Goal: Check status: Check status

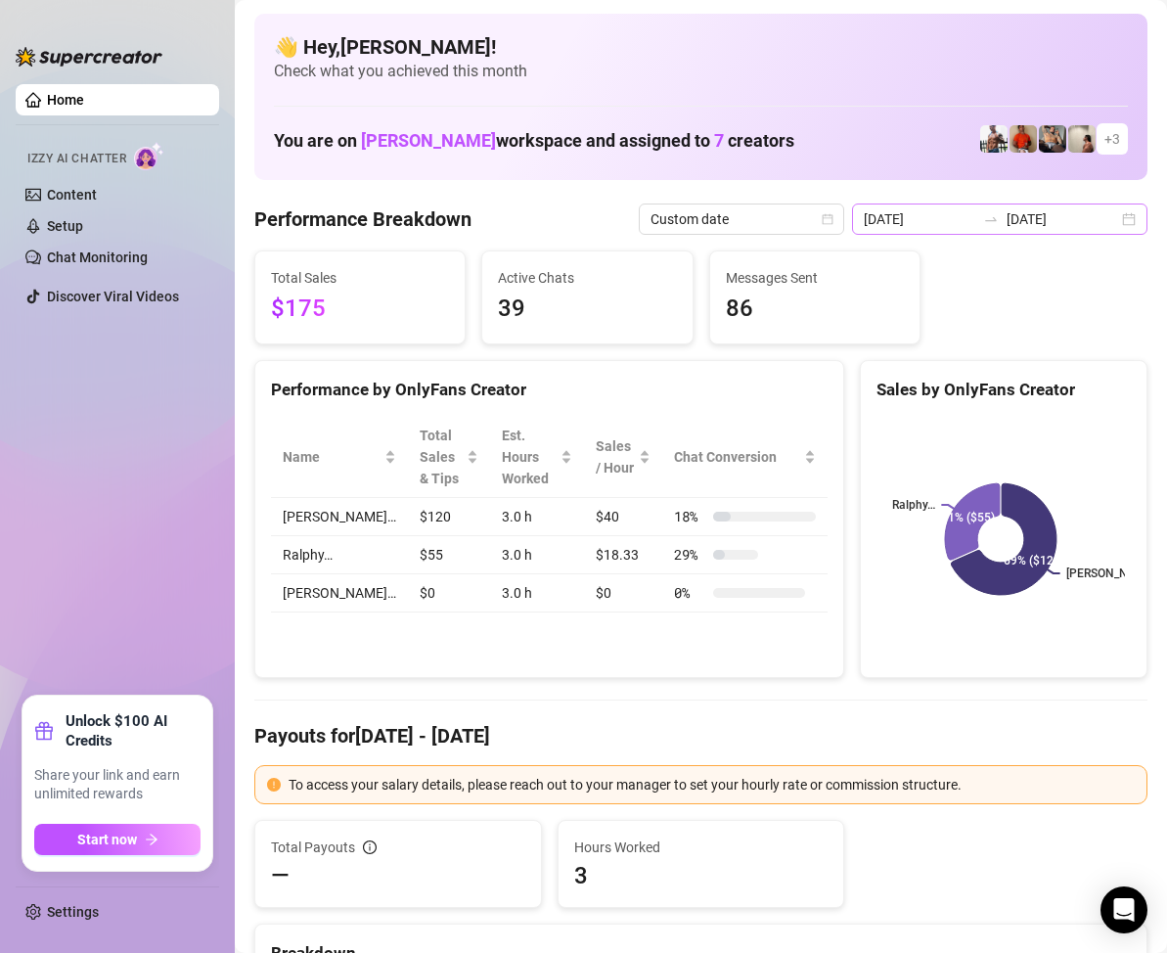
click at [1112, 225] on div "2025-08-29 2025-08-29" at bounding box center [999, 218] width 295 height 31
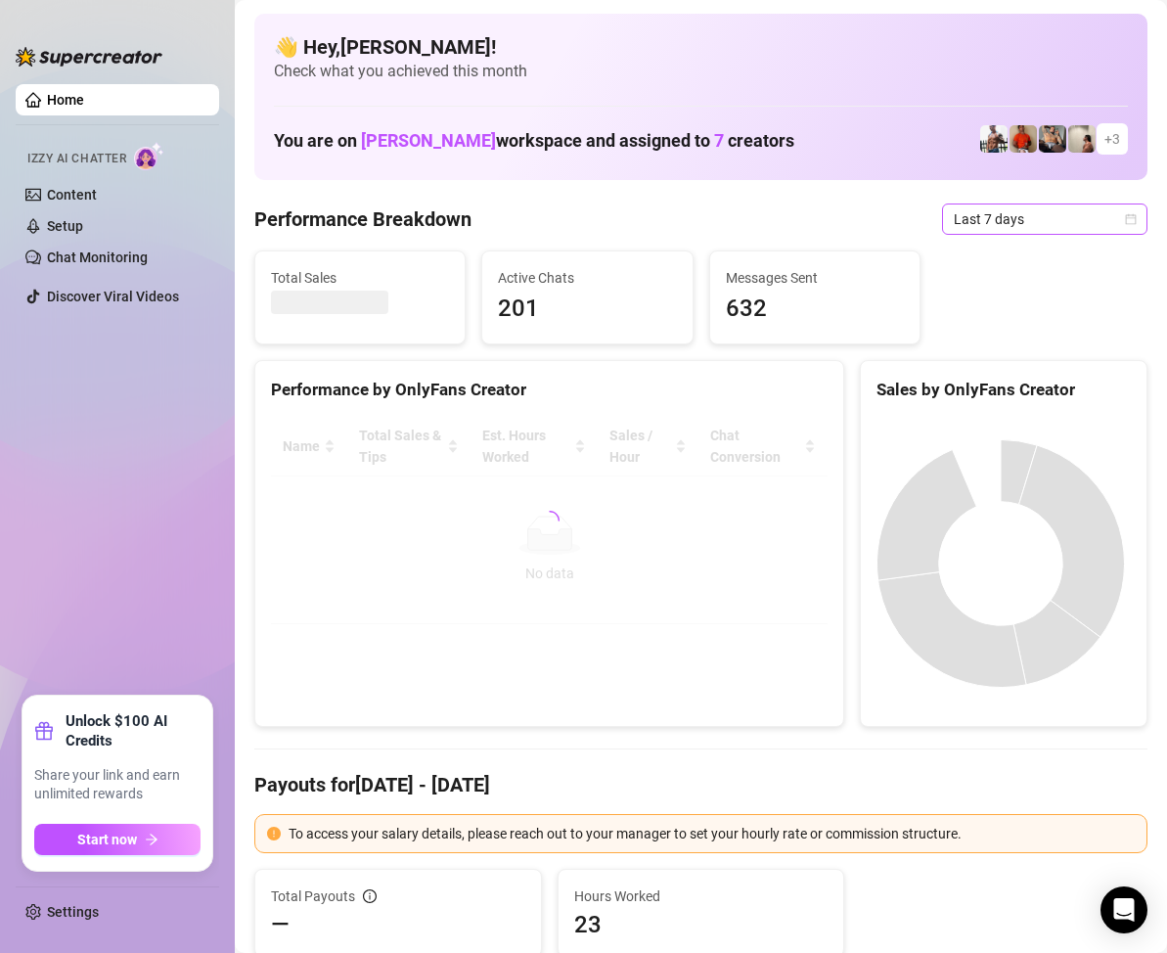
click at [1125, 222] on icon "calendar" at bounding box center [1131, 219] width 12 height 12
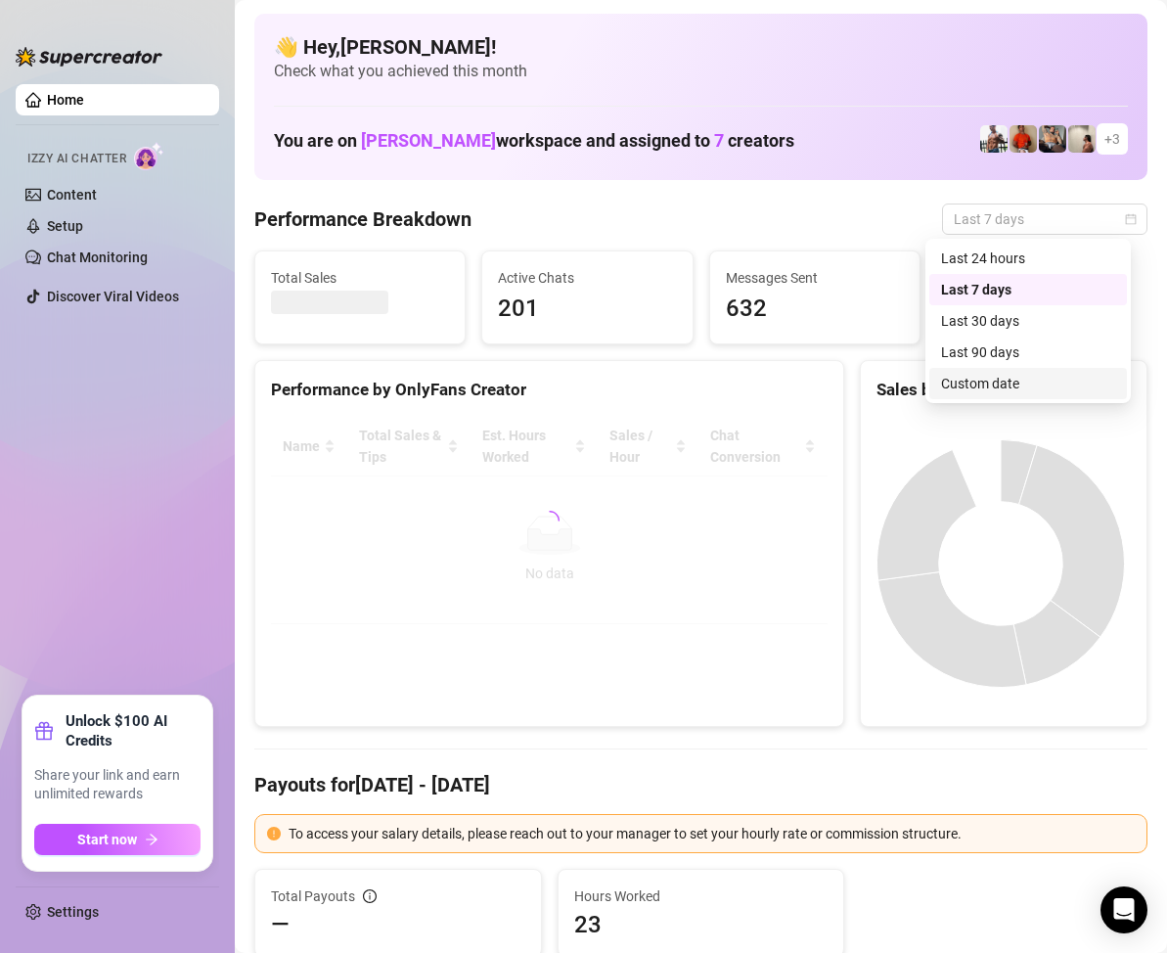
click at [998, 375] on div "Custom date" at bounding box center [1028, 384] width 174 height 22
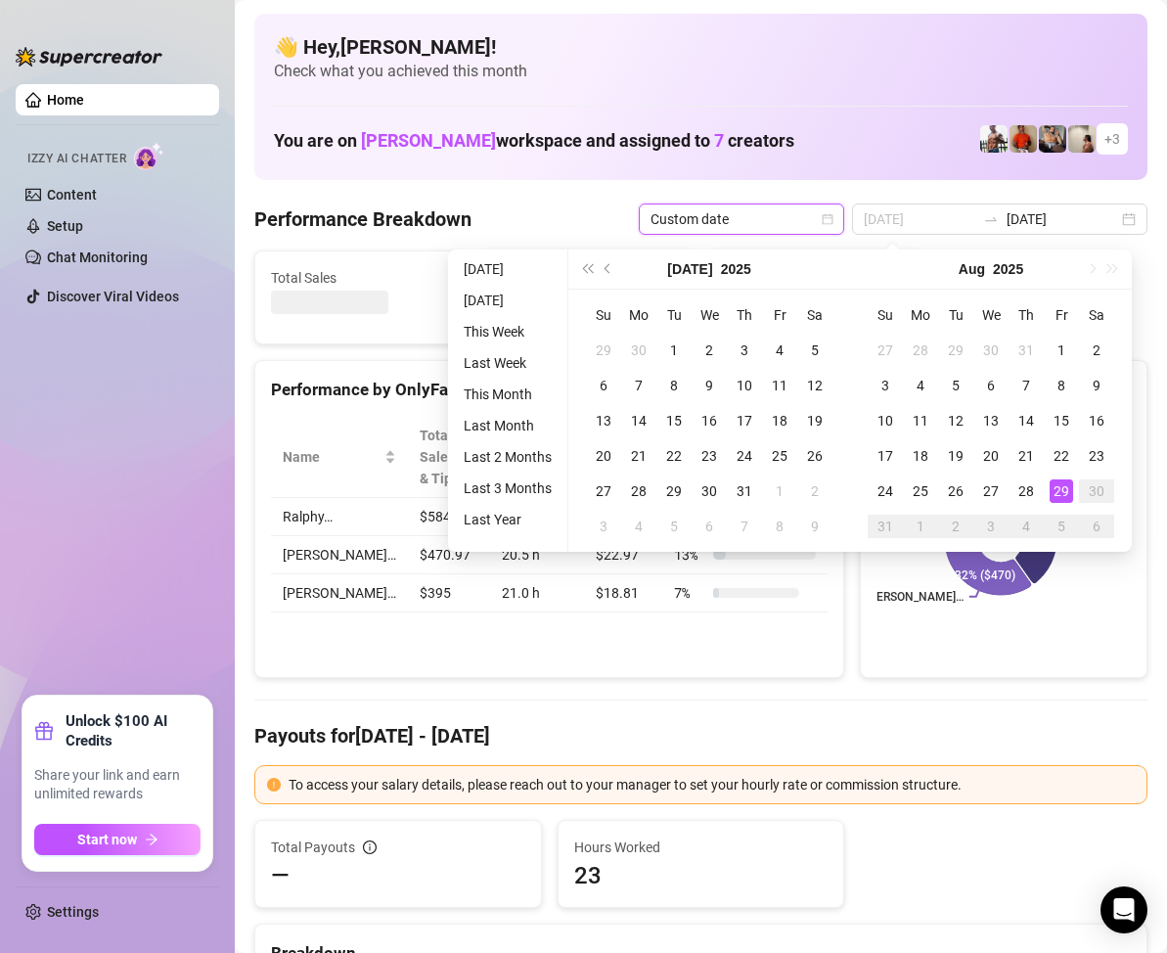
type input "[DATE]"
click at [1058, 486] on div "29" at bounding box center [1060, 490] width 23 height 23
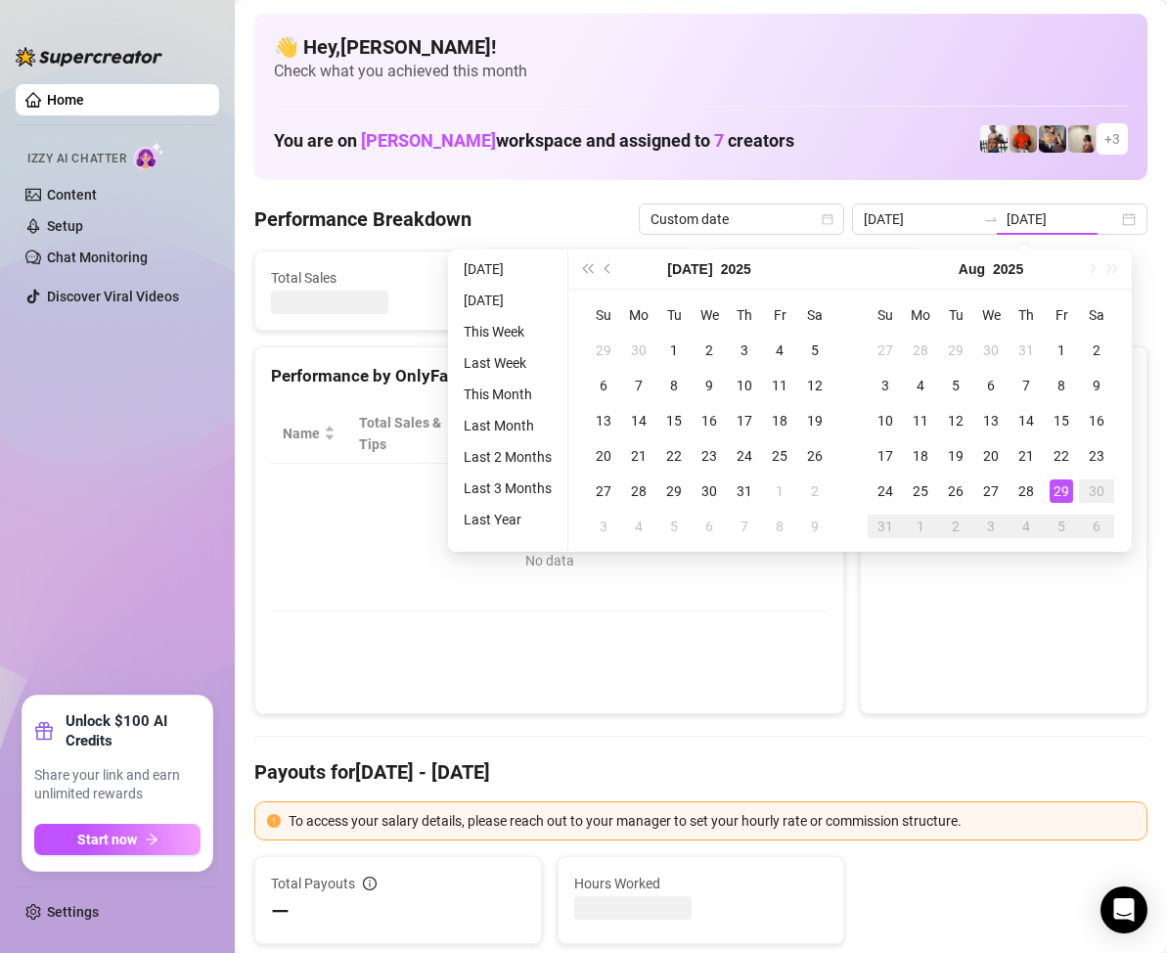
type input "[DATE]"
